Goal: Transaction & Acquisition: Download file/media

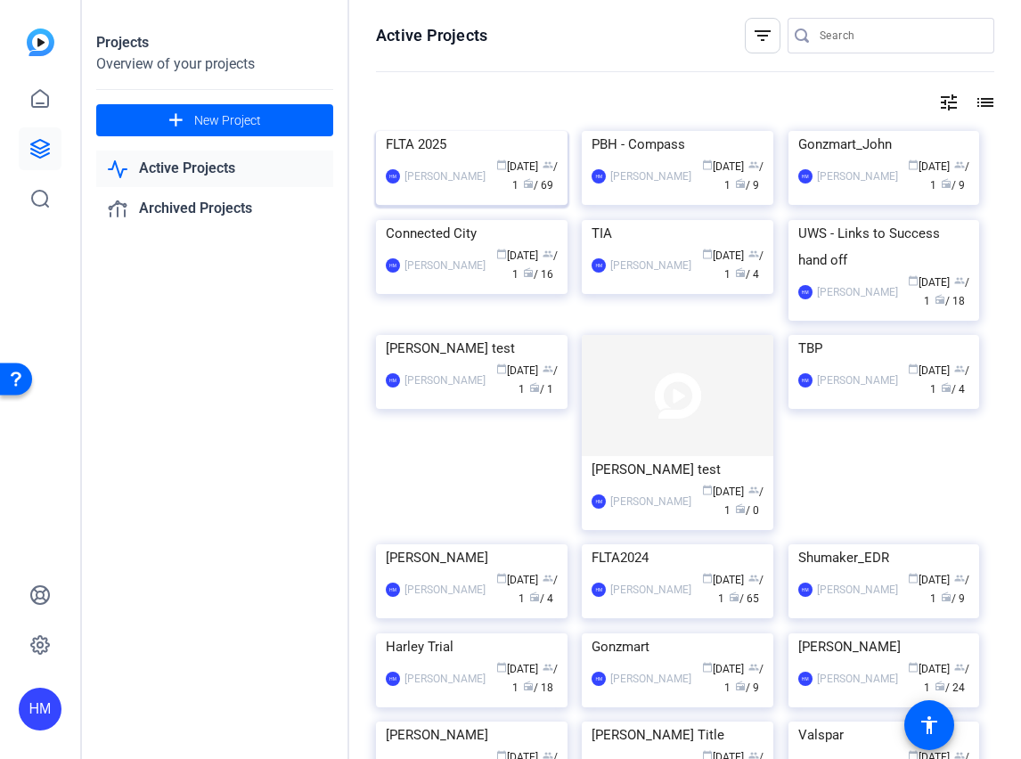
click at [471, 131] on img at bounding box center [472, 131] width 192 height 0
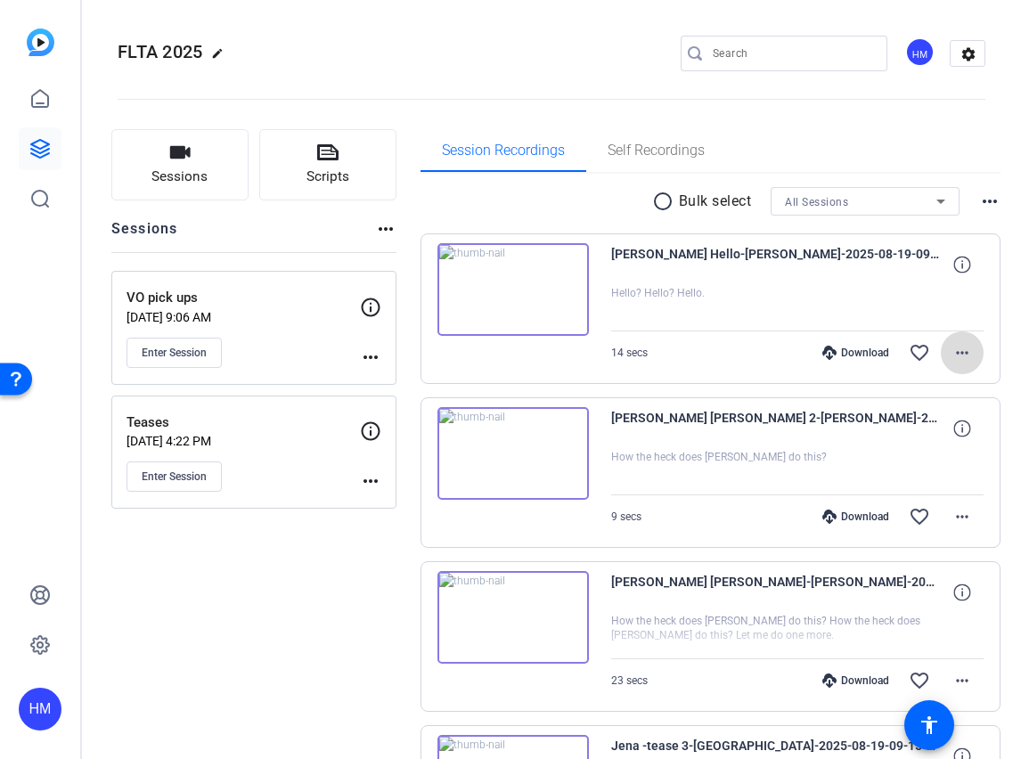
click at [952, 354] on mat-icon "more_horiz" at bounding box center [962, 352] width 21 height 21
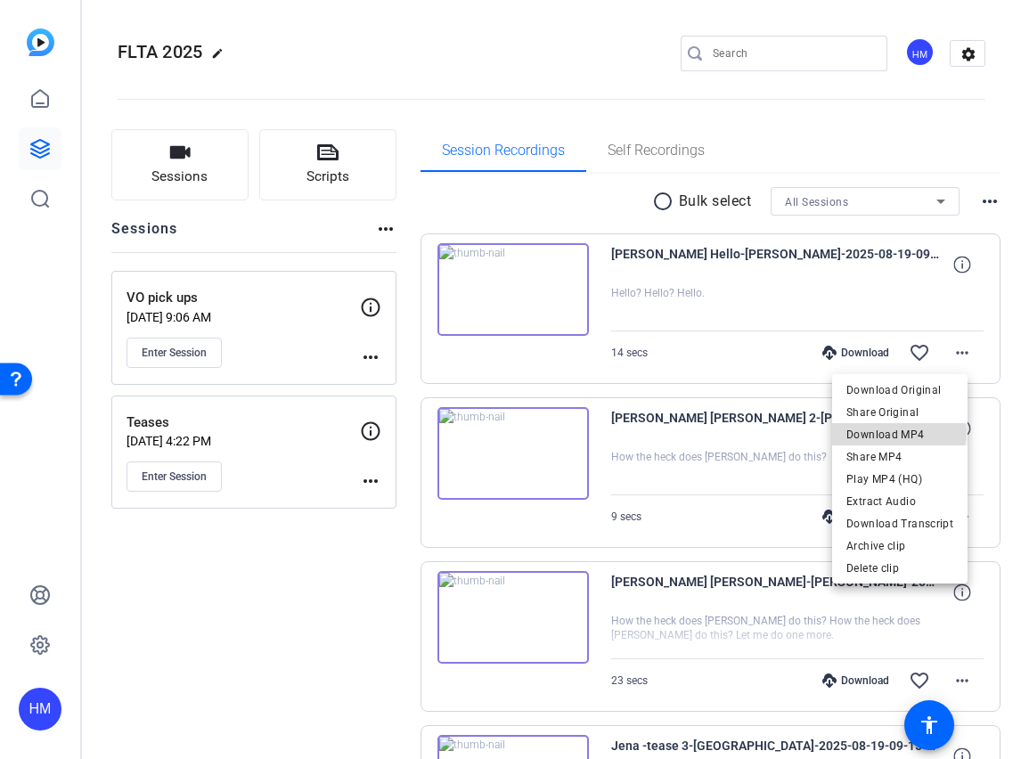
click at [898, 431] on span "Download MP4" at bounding box center [900, 434] width 107 height 21
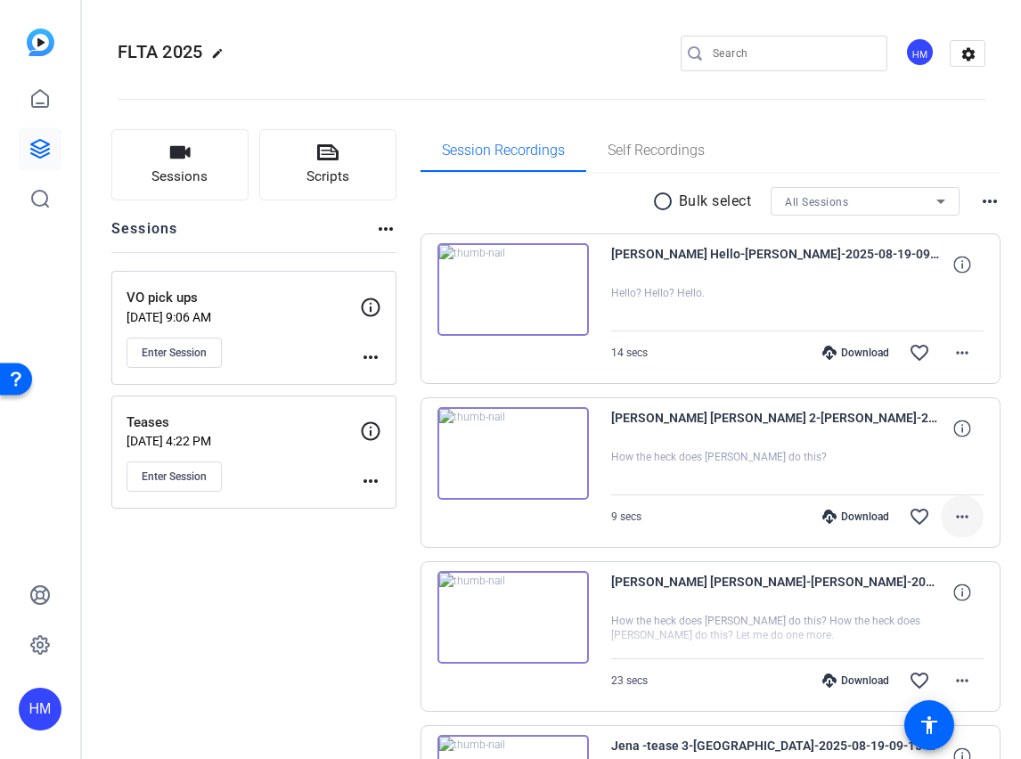
click at [952, 511] on mat-icon "more_horiz" at bounding box center [962, 516] width 21 height 21
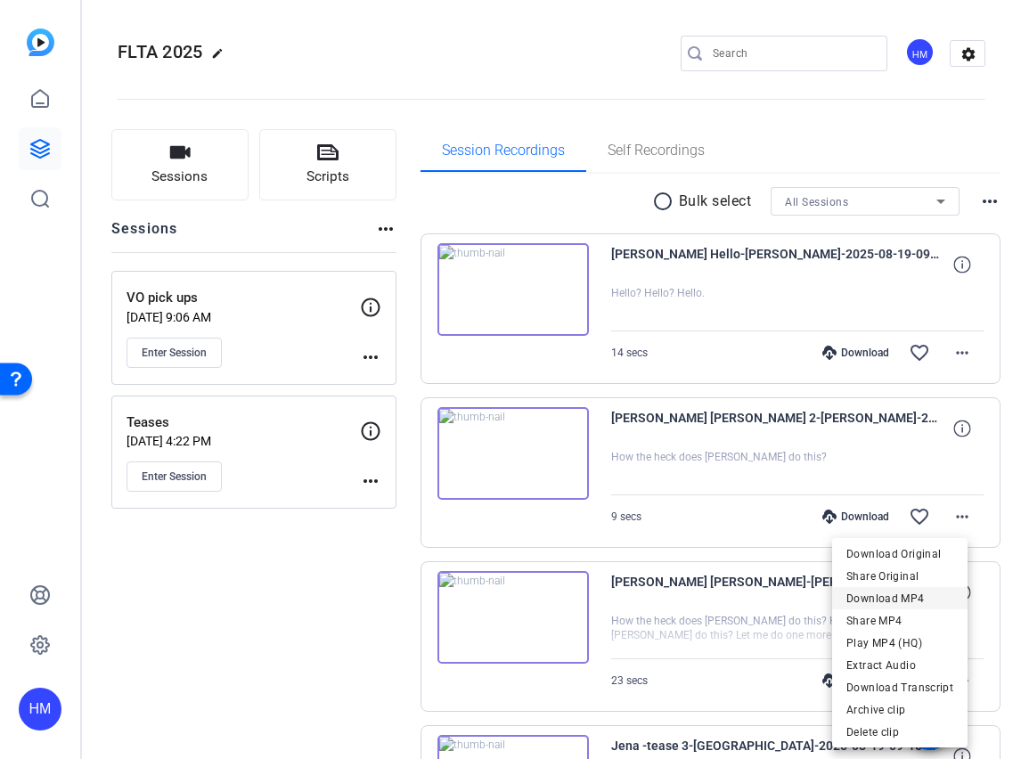
click at [904, 593] on span "Download MP4" at bounding box center [900, 598] width 107 height 21
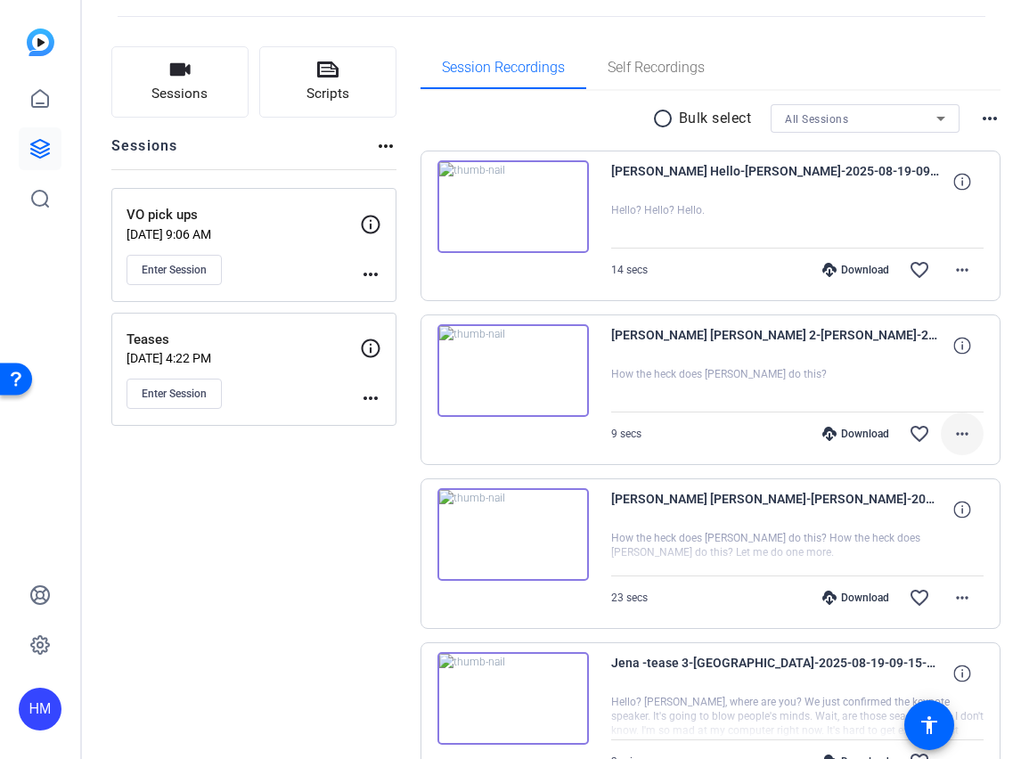
scroll to position [128, 0]
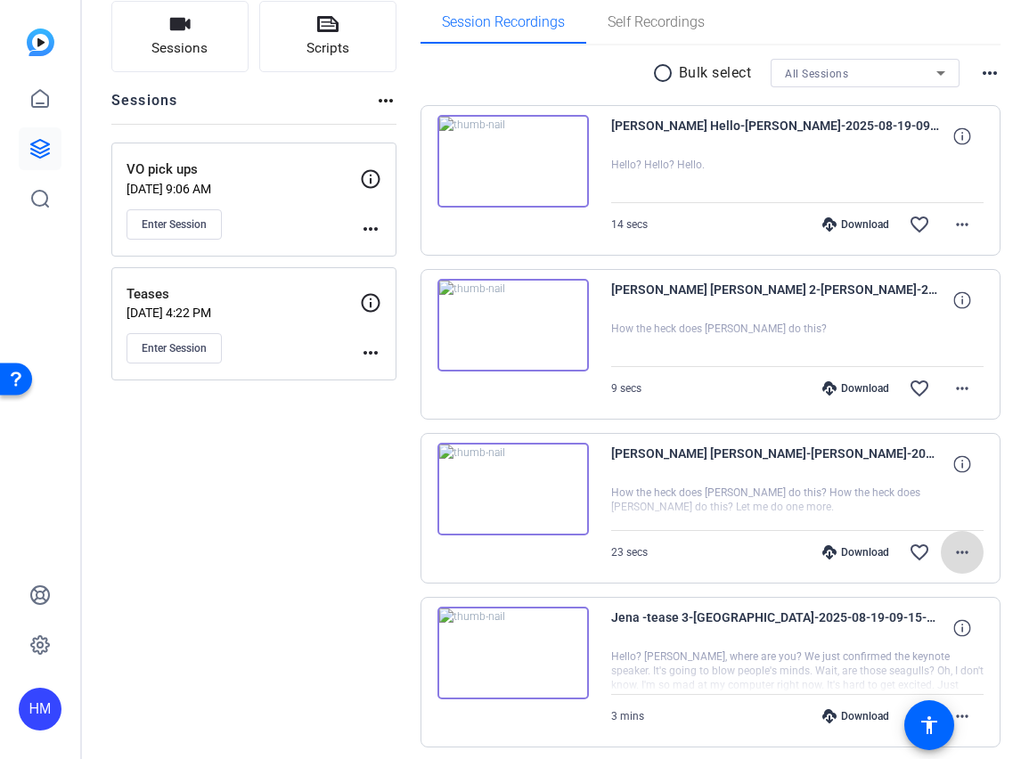
click at [952, 554] on mat-icon "more_horiz" at bounding box center [962, 552] width 21 height 21
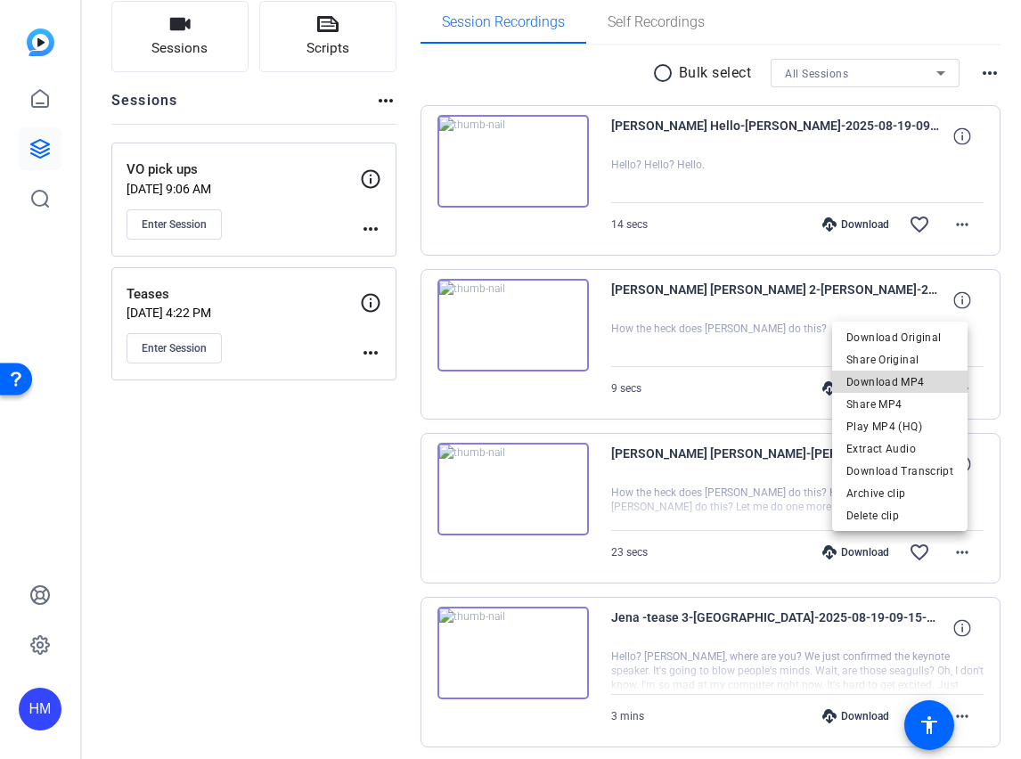
click at [927, 379] on span "Download MP4" at bounding box center [900, 382] width 107 height 21
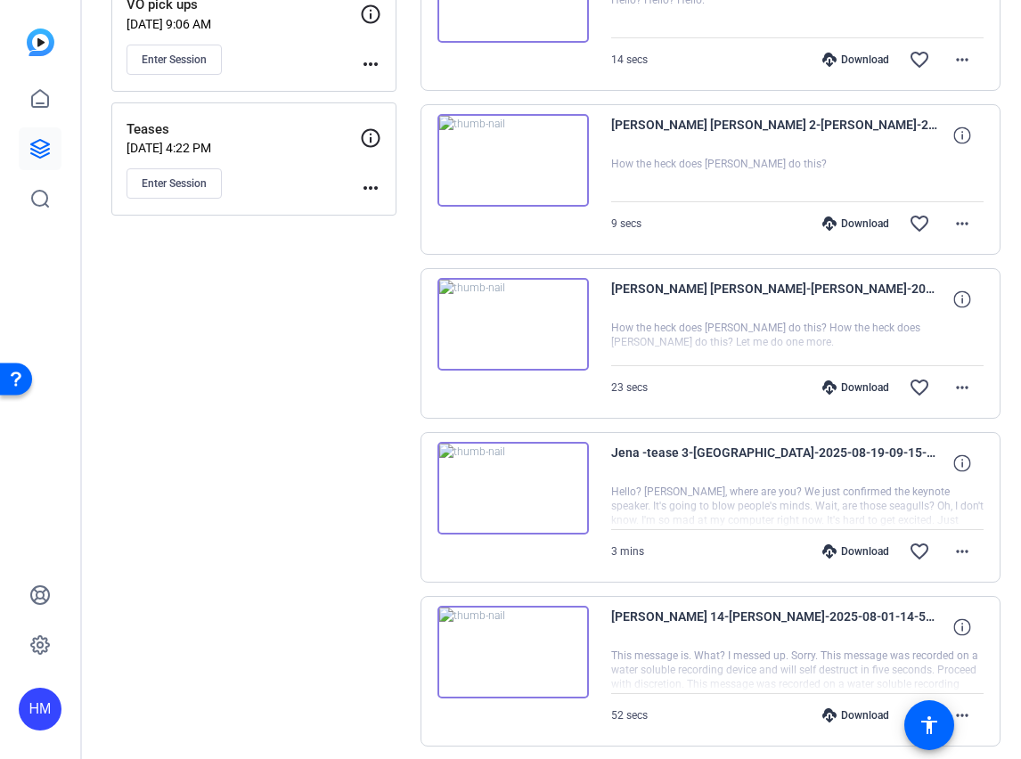
scroll to position [323, 0]
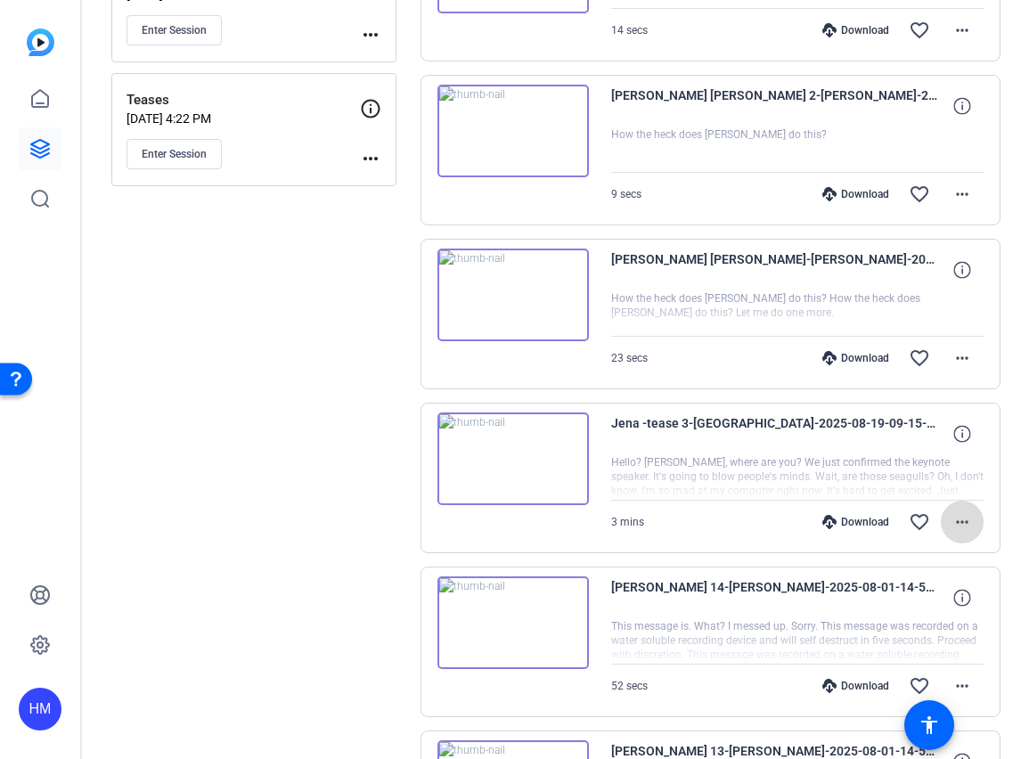
click at [952, 524] on mat-icon "more_horiz" at bounding box center [962, 521] width 21 height 21
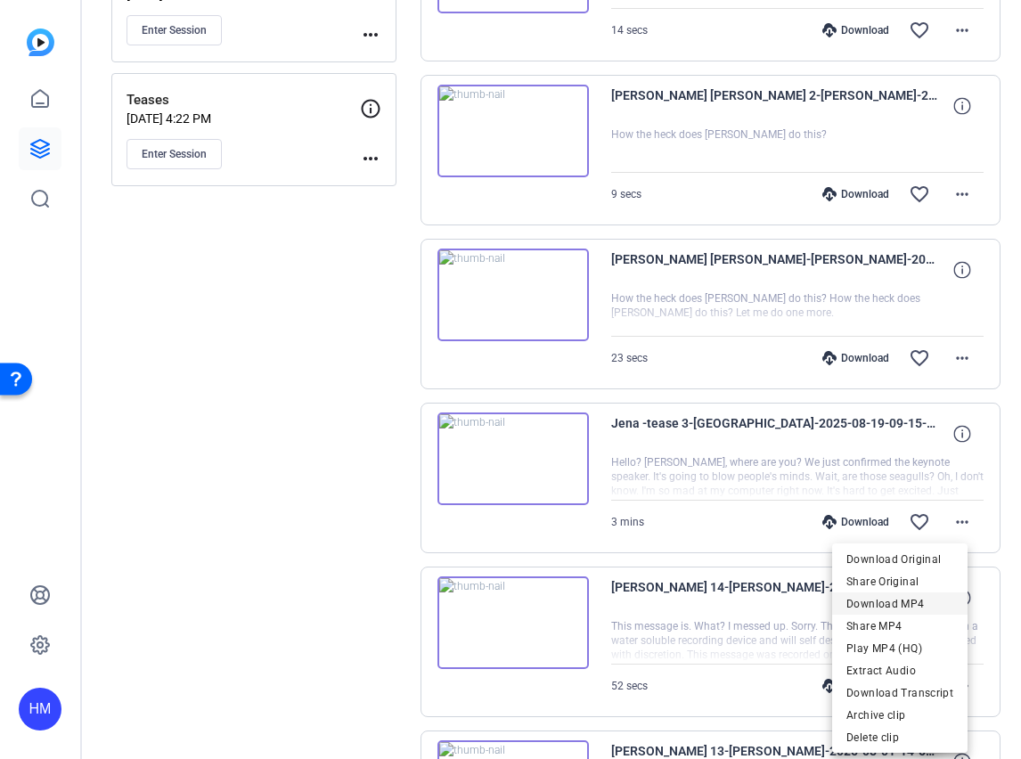
click at [882, 605] on span "Download MP4" at bounding box center [900, 603] width 107 height 21
